Goal: Task Accomplishment & Management: Manage account settings

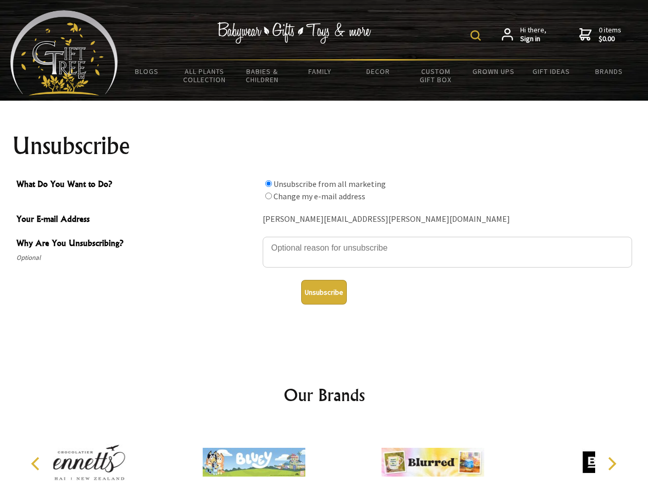
click at [477, 35] on img at bounding box center [476, 35] width 10 height 10
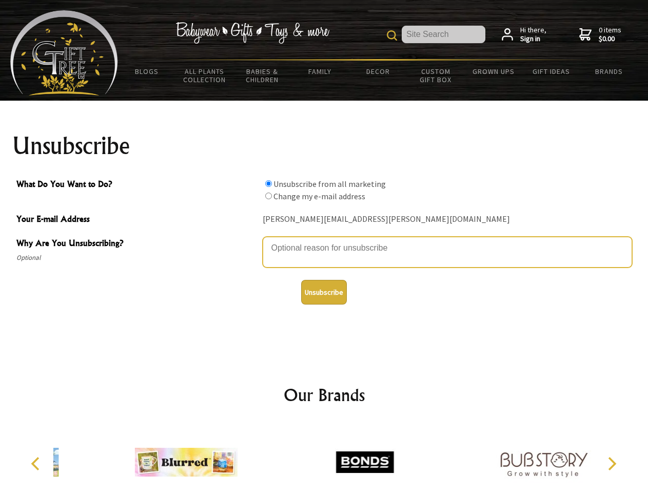
click at [324, 240] on textarea "Why Are You Unsubscribing?" at bounding box center [448, 252] width 370 height 31
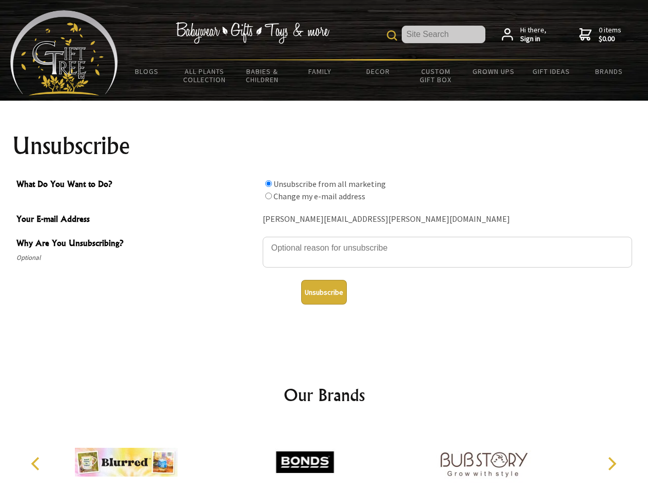
click at [269, 183] on input "What Do You Want to Do?" at bounding box center [268, 183] width 7 height 7
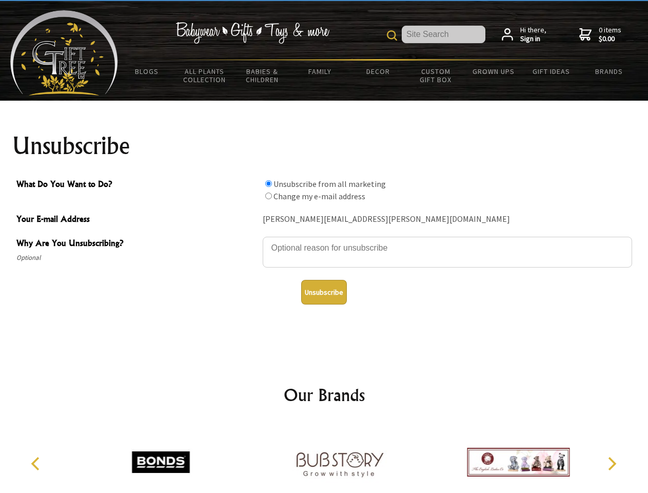
click at [269, 196] on input "What Do You Want to Do?" at bounding box center [268, 196] width 7 height 7
radio input "true"
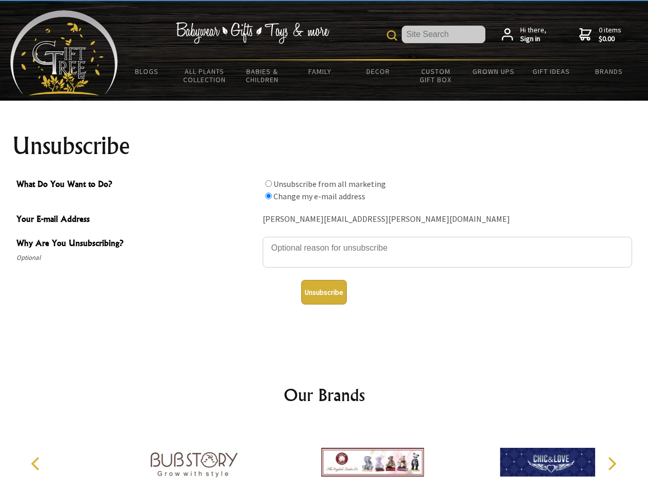
click at [324, 292] on button "Unsubscribe" at bounding box center [324, 292] width 46 height 25
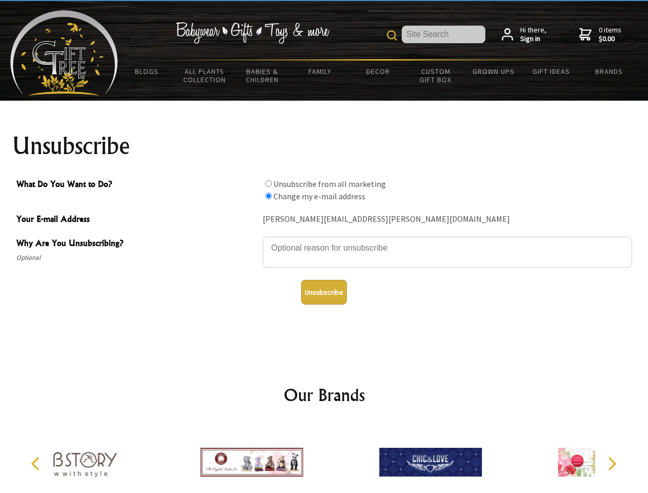
click at [324, 458] on div at bounding box center [251, 464] width 179 height 80
click at [37, 464] on icon "Previous" at bounding box center [36, 463] width 13 height 13
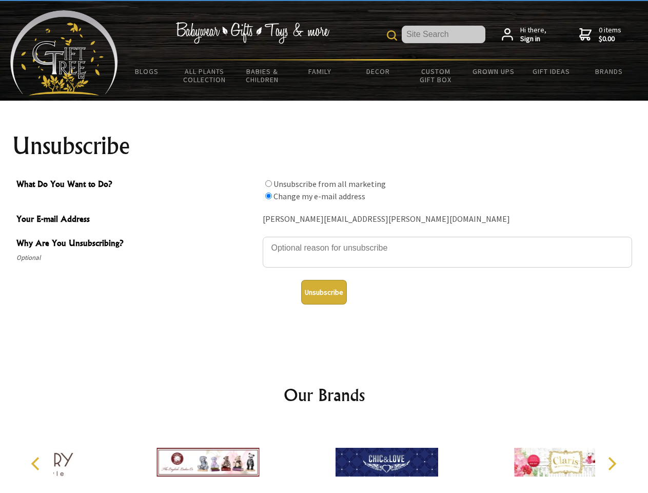
click at [612, 464] on icon "Next" at bounding box center [611, 463] width 13 height 13
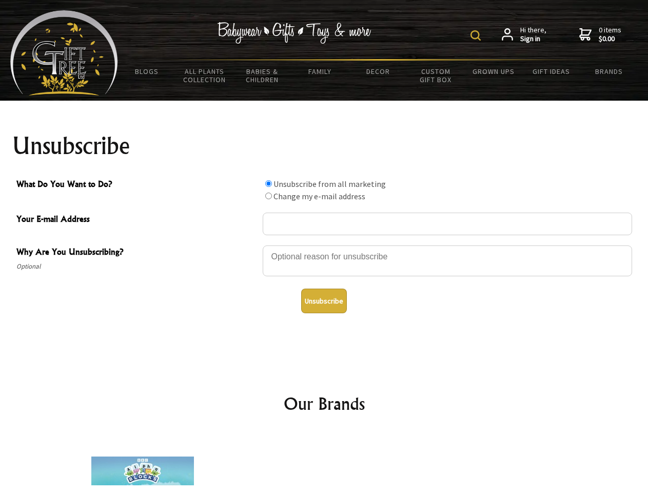
click at [477, 35] on img at bounding box center [476, 35] width 10 height 10
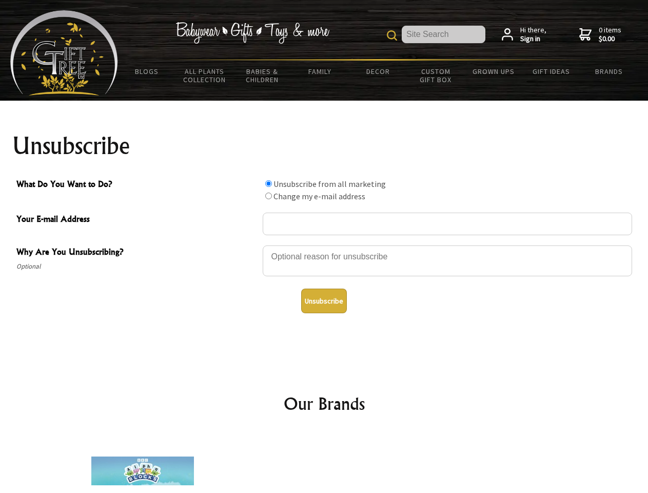
click at [324, 245] on div at bounding box center [448, 262] width 370 height 36
click at [269, 183] on input "What Do You Want to Do?" at bounding box center [268, 183] width 7 height 7
click at [269, 196] on input "What Do You Want to Do?" at bounding box center [268, 196] width 7 height 7
radio input "true"
click at [324, 301] on button "Unsubscribe" at bounding box center [324, 301] width 46 height 25
